Goal: Go to known website: Access a specific website the user already knows

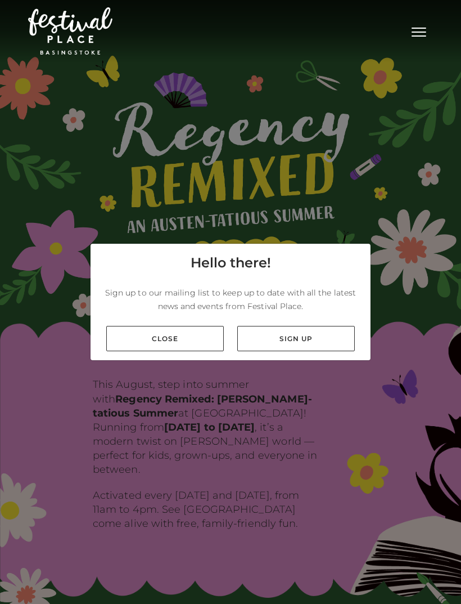
click at [195, 351] on link "Close" at bounding box center [165, 338] width 118 height 25
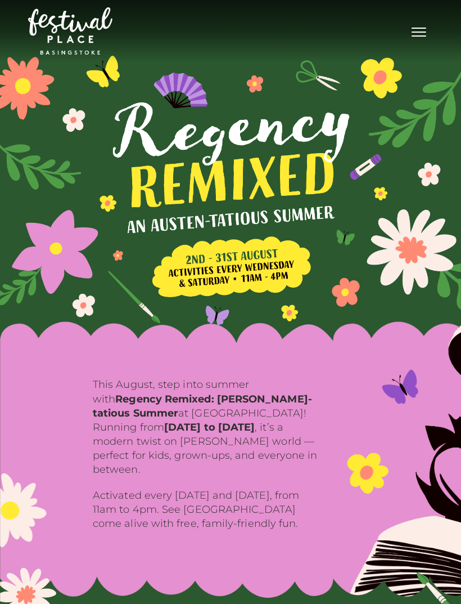
click at [419, 38] on button "Toggle navigation" at bounding box center [419, 31] width 28 height 16
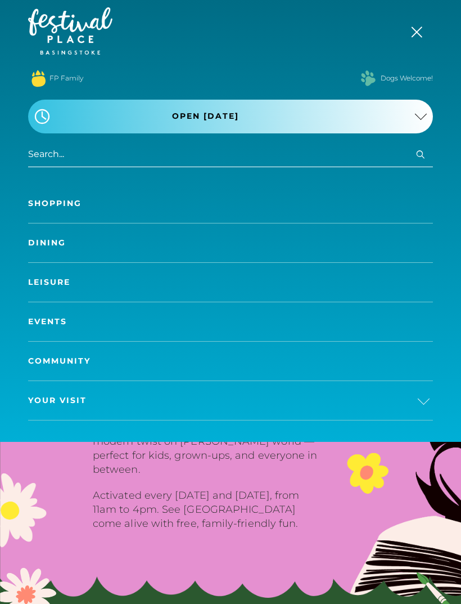
click at [39, 209] on link "Shopping" at bounding box center [230, 203] width 405 height 39
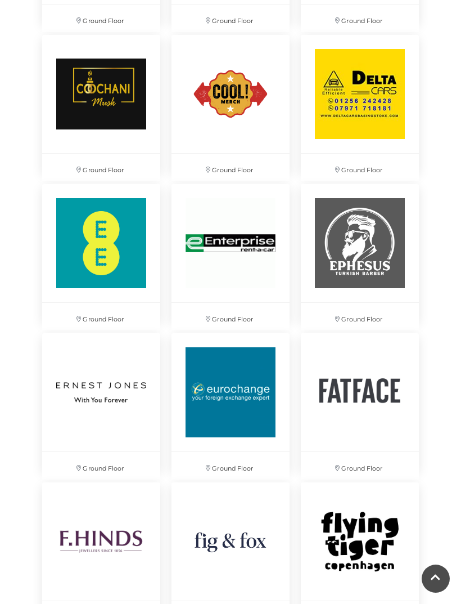
scroll to position [1762, 0]
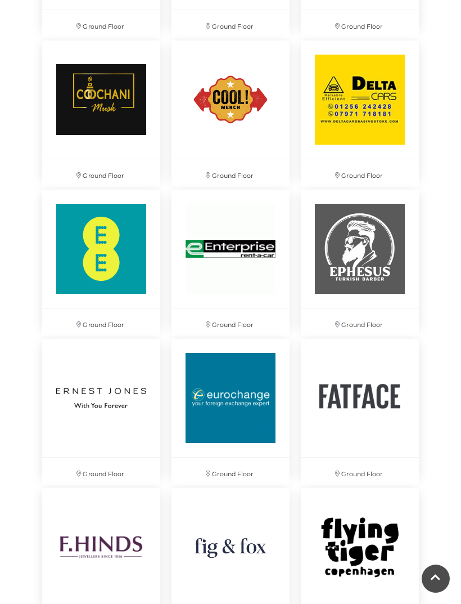
click at [241, 128] on img at bounding box center [231, 100] width 118 height 118
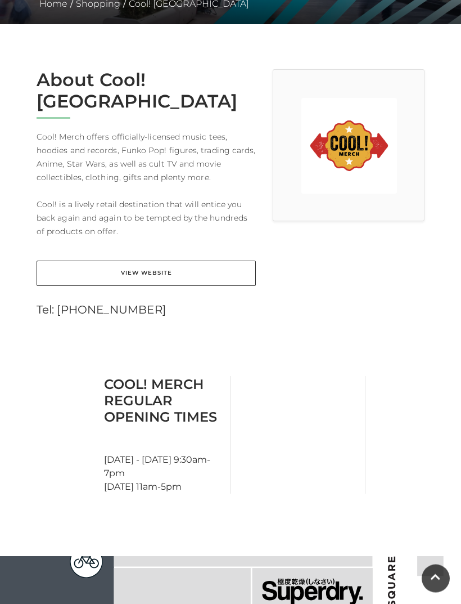
scroll to position [225, 0]
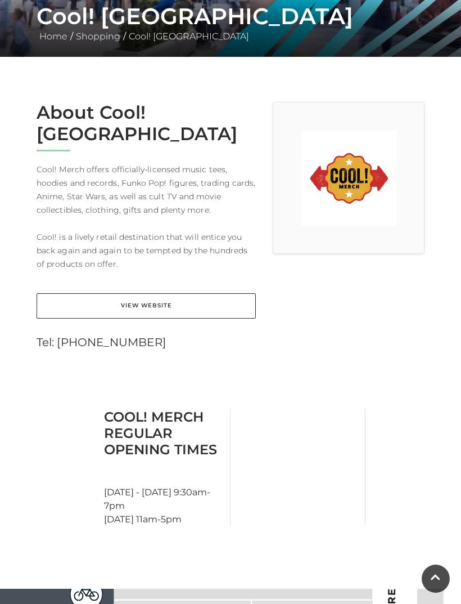
click at [93, 293] on link "View Website" at bounding box center [146, 305] width 219 height 25
